Goal: Task Accomplishment & Management: Use online tool/utility

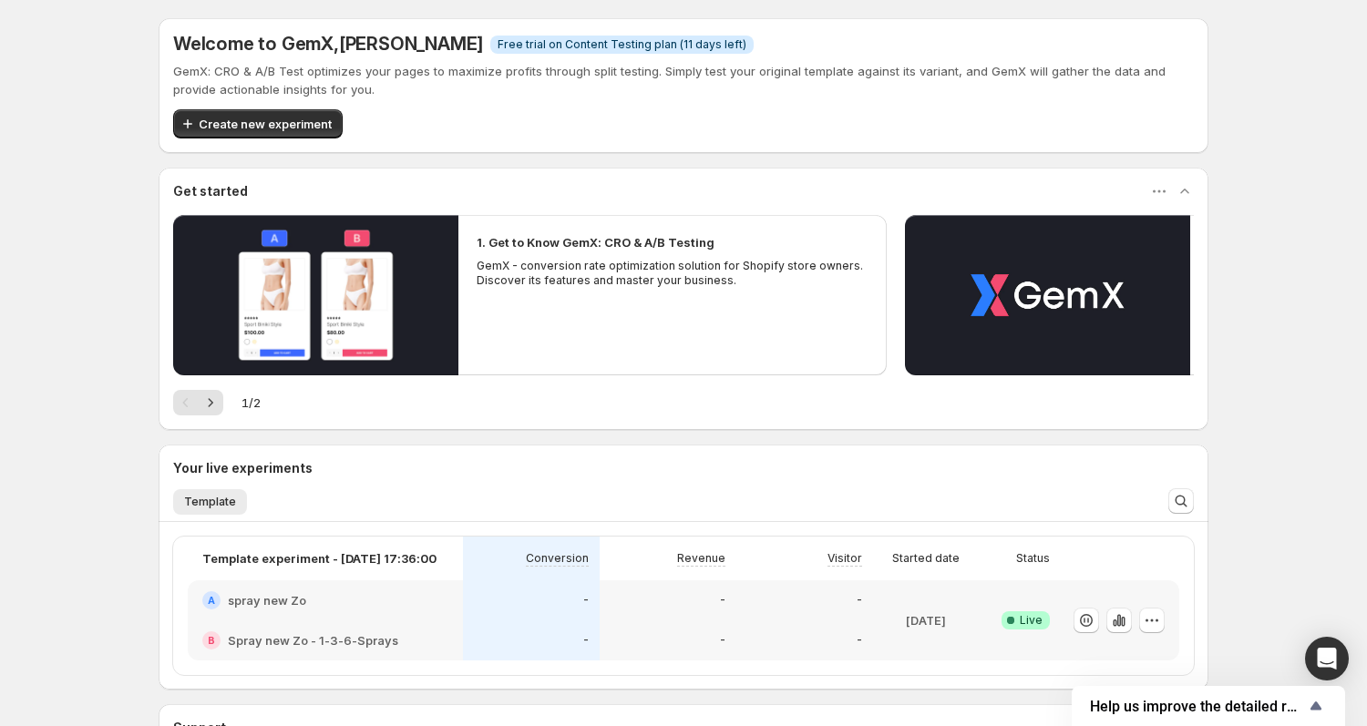
scroll to position [19, 0]
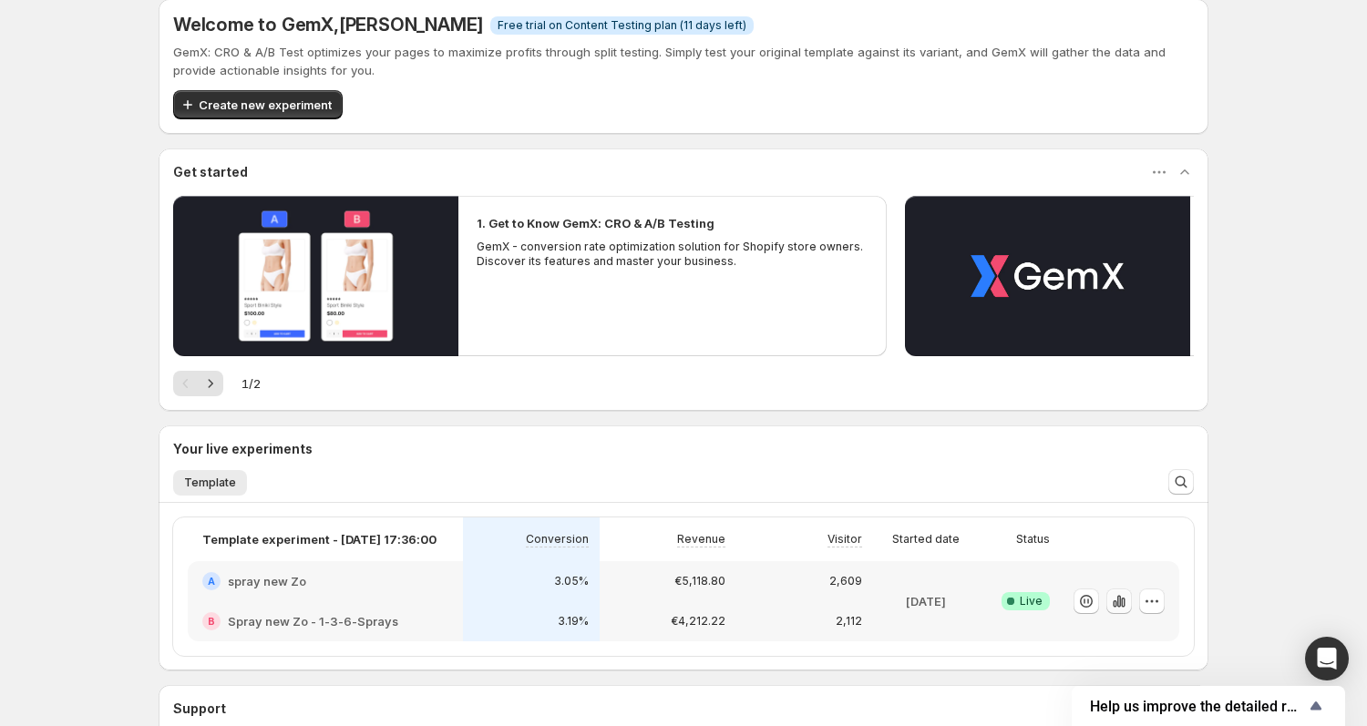
click at [1118, 602] on icon "button" at bounding box center [1119, 601] width 18 height 18
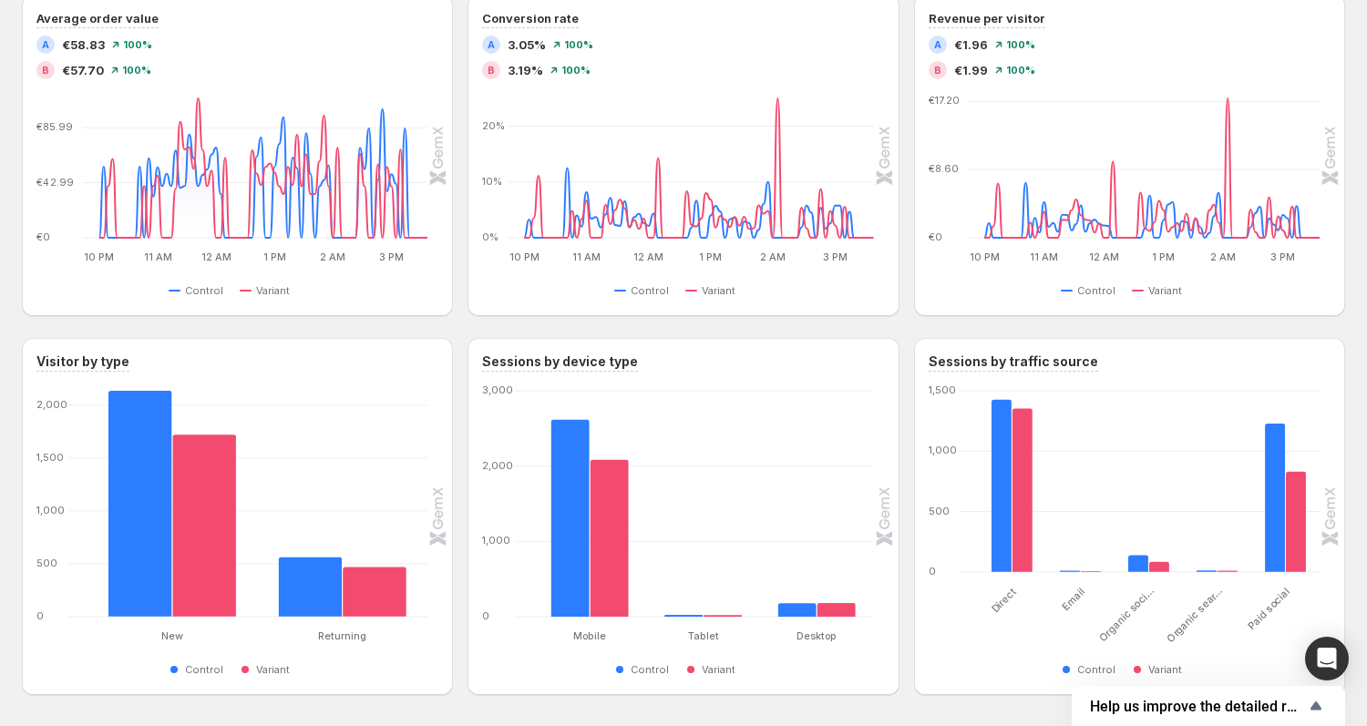
scroll to position [591, 0]
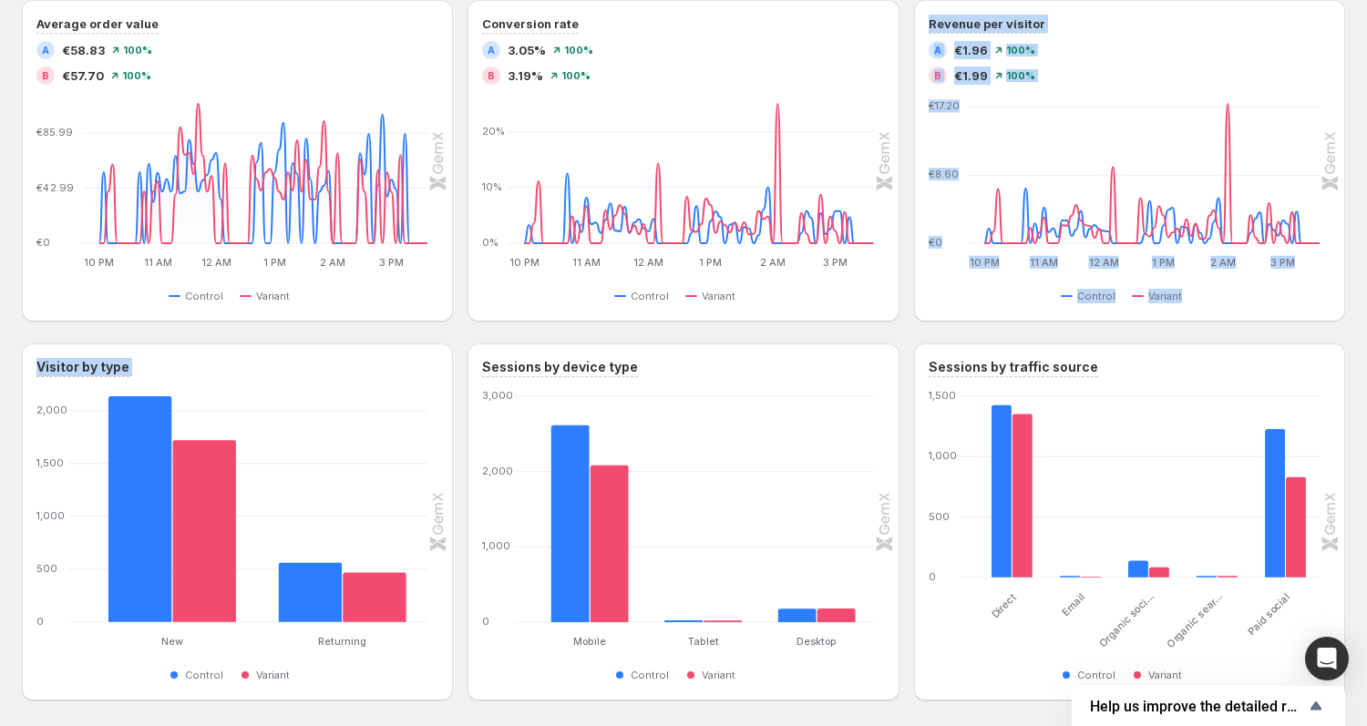
drag, startPoint x: 904, startPoint y: 329, endPoint x: 905, endPoint y: 341, distance: 11.9
click at [905, 341] on div "Performance over time Total sessions A 2,817 100% B 2,285 100% Total visitors A…" at bounding box center [683, 266] width 1323 height 868
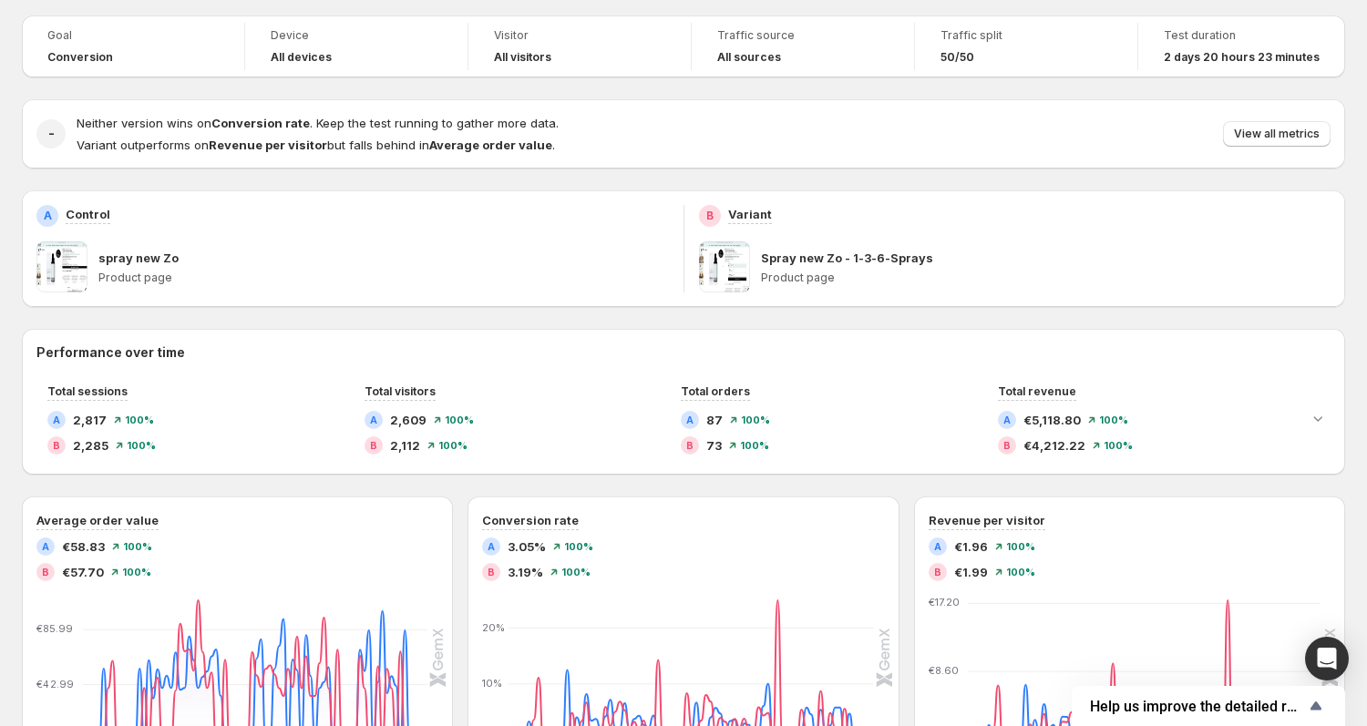
scroll to position [0, 0]
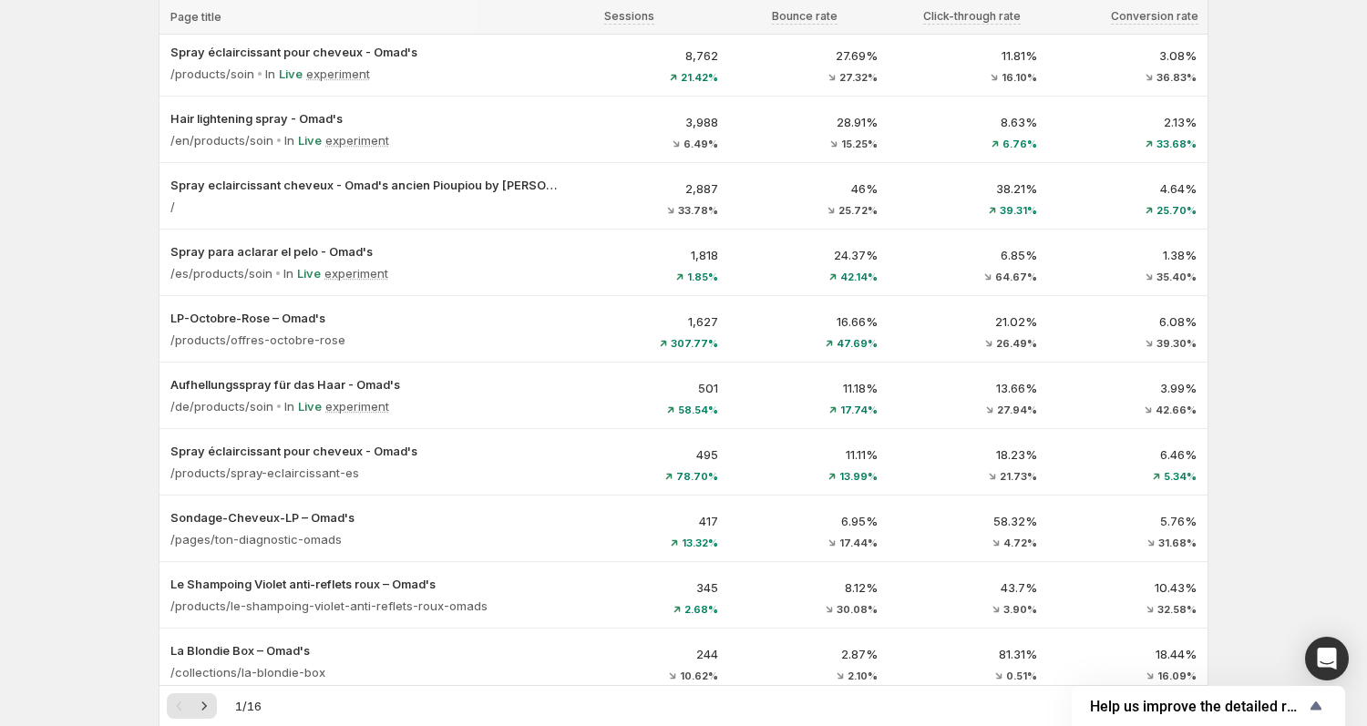
scroll to position [159, 0]
click at [71, 208] on div "Analytics. This page is ready Analytics Last 7 days Currency: EUR View by: All …" at bounding box center [683, 669] width 1367 height 1657
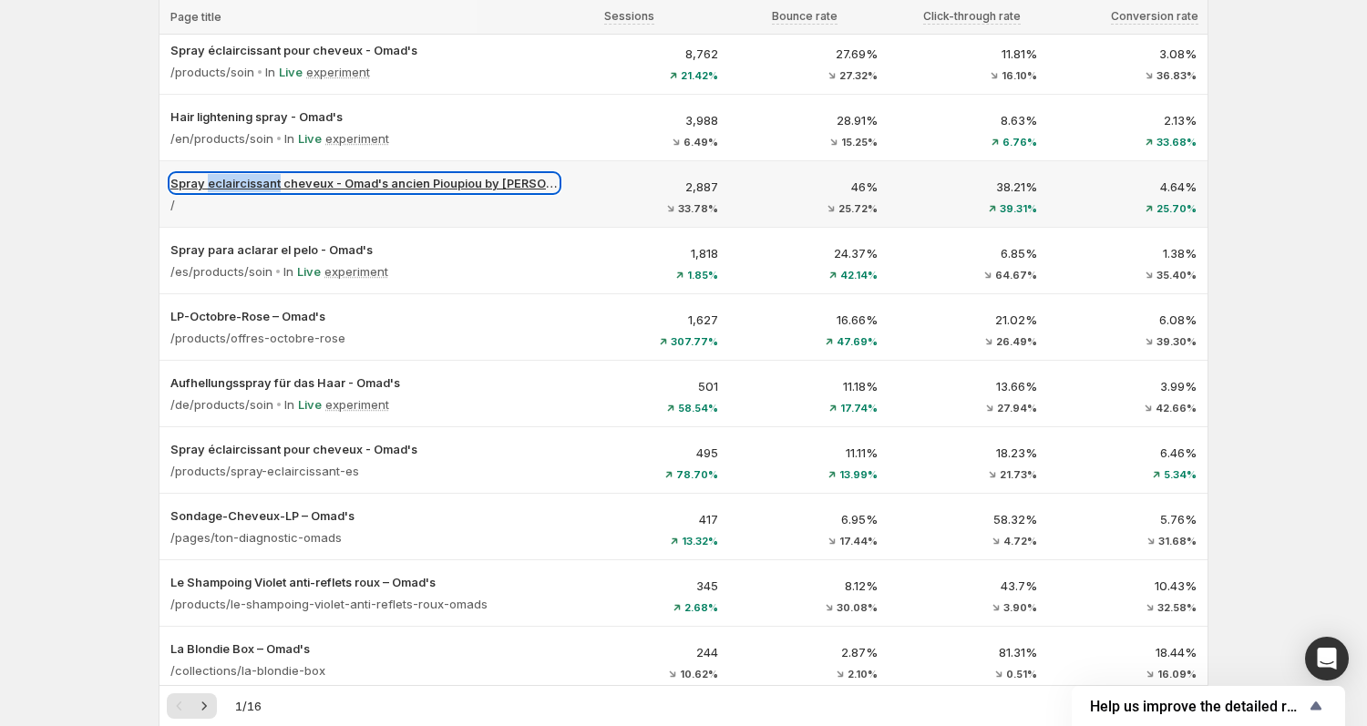
click at [365, 187] on p "Spray eclaircissant cheveux - Omad's ancien Pioupiou by [PERSON_NAME]" at bounding box center [364, 183] width 388 height 18
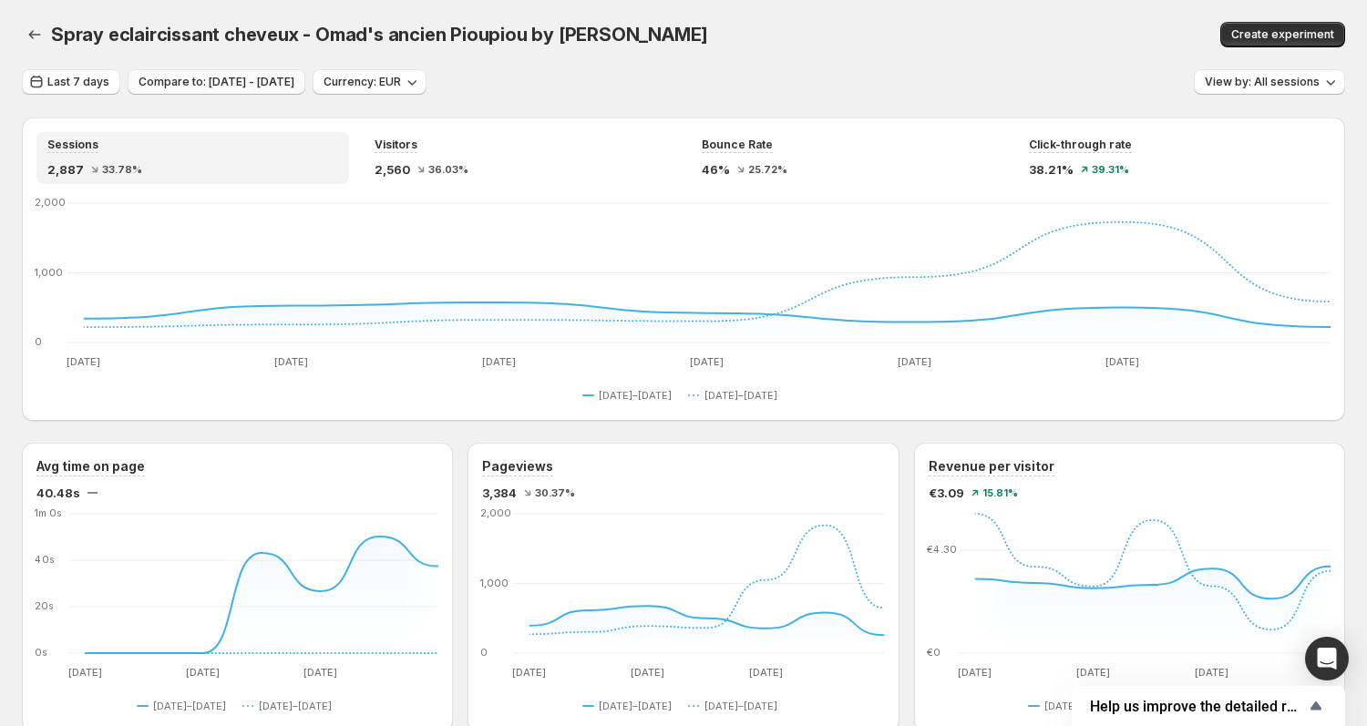
click at [172, 88] on span "Compare to: [DATE] - [DATE]" at bounding box center [217, 82] width 156 height 15
click at [55, 36] on span "Spray eclaircissant cheveux - Omad's ancien Pioupiou by [PERSON_NAME]" at bounding box center [379, 35] width 657 height 22
click at [36, 37] on icon "button" at bounding box center [35, 35] width 18 height 18
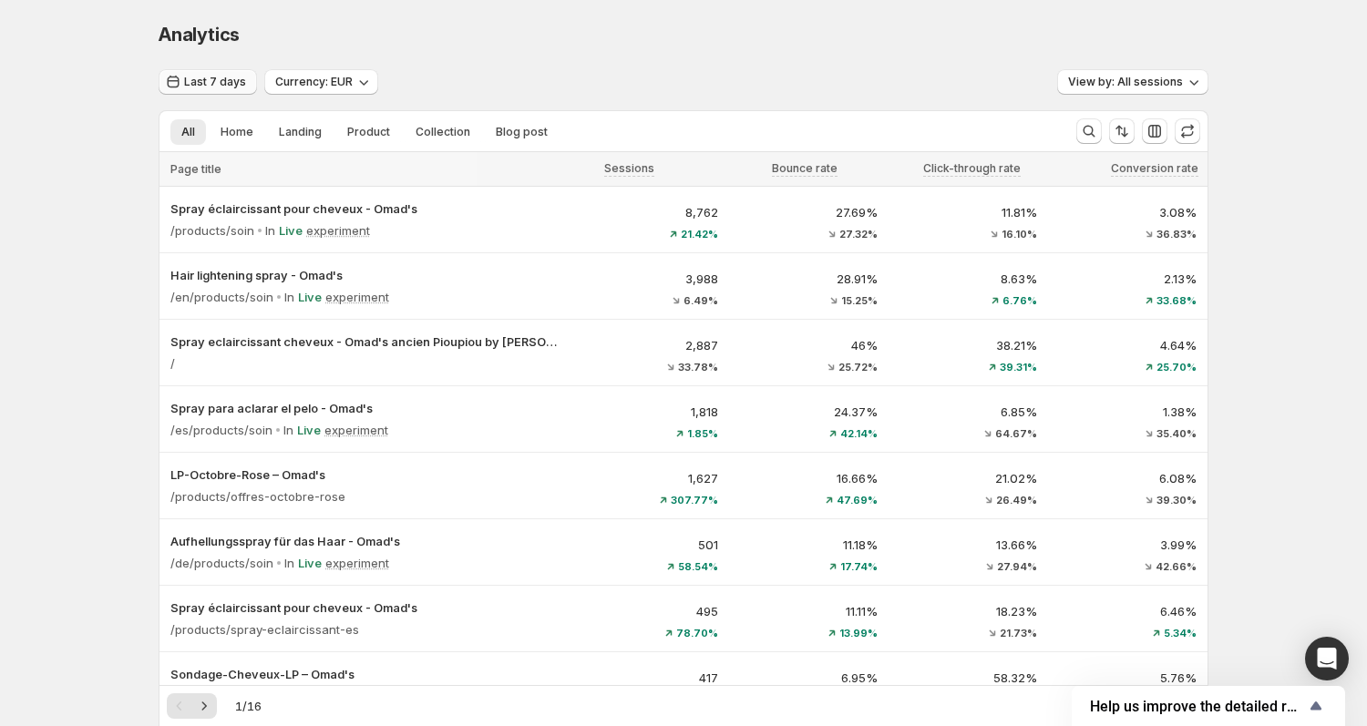
click at [193, 91] on button "Last 7 days" at bounding box center [208, 82] width 98 height 26
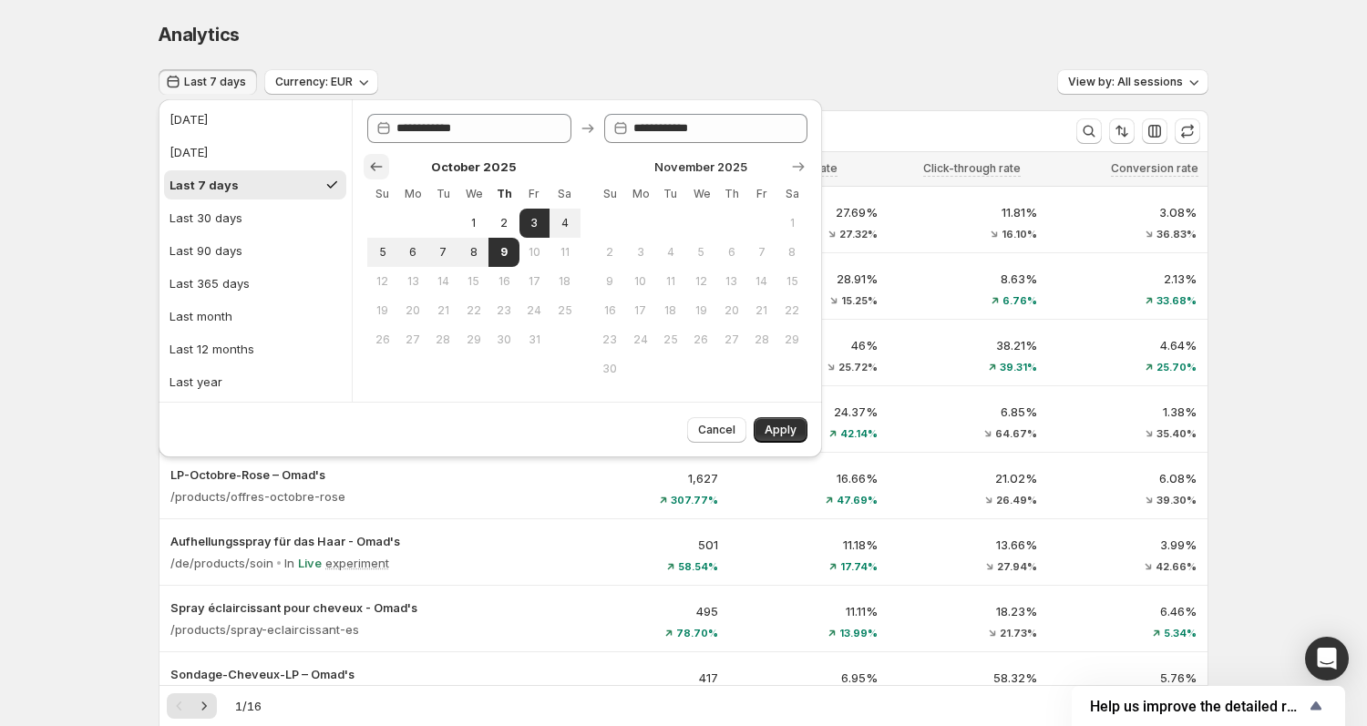
click at [375, 171] on icon "Show previous month, September 2025" at bounding box center [376, 167] width 18 height 18
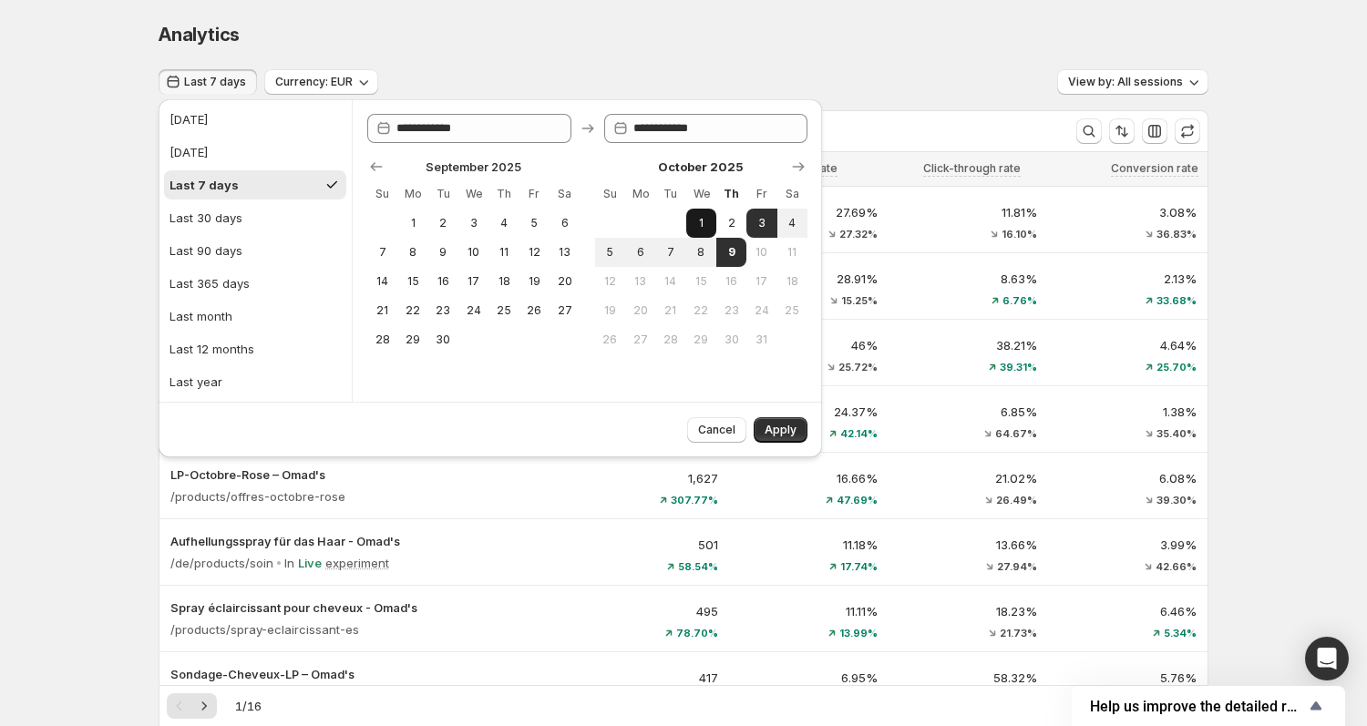
click at [702, 223] on span "1" at bounding box center [700, 223] width 15 height 15
type input "**********"
click at [733, 247] on span "9" at bounding box center [731, 252] width 15 height 15
type input "**********"
click at [786, 430] on span "Apply" at bounding box center [781, 430] width 32 height 15
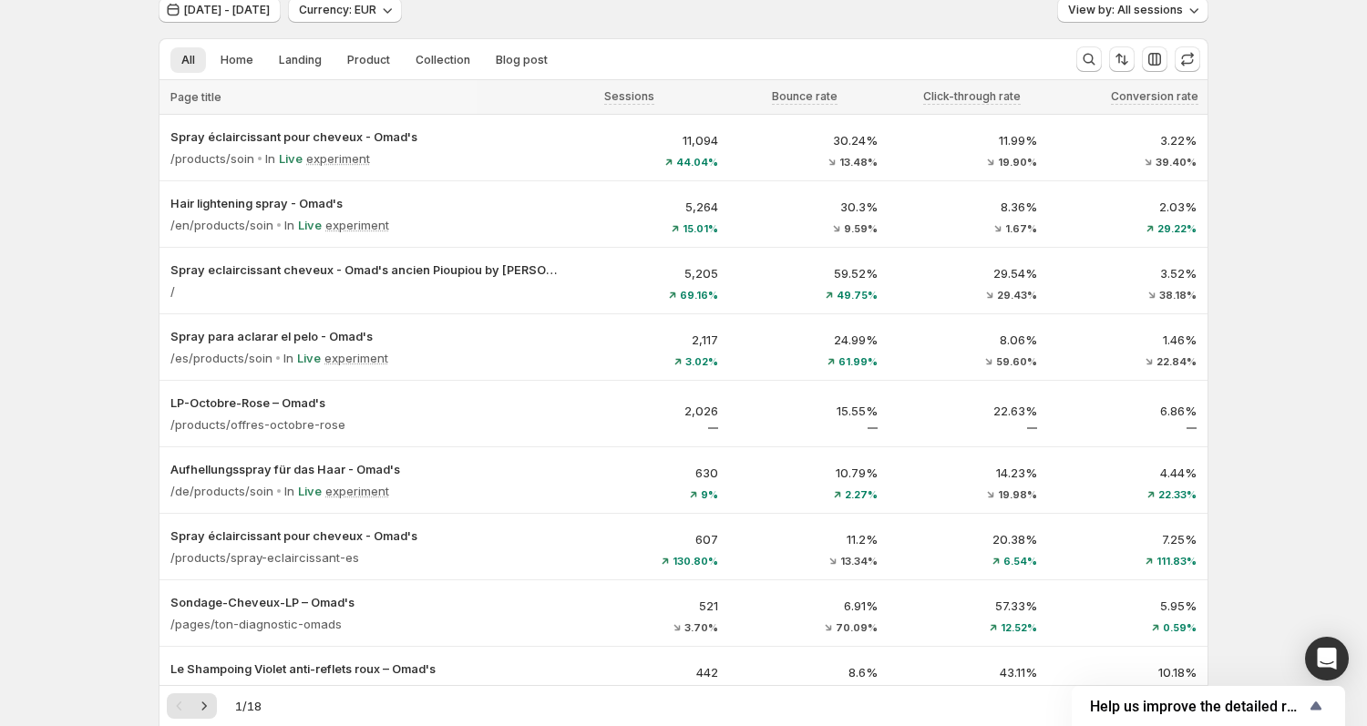
scroll to position [106, 0]
